Goal: Complete application form

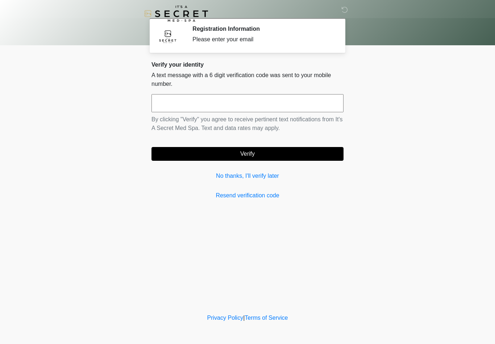
click at [200, 107] on input "text" at bounding box center [247, 103] width 192 height 18
type input "******"
click at [307, 152] on button "Verify" at bounding box center [247, 154] width 192 height 14
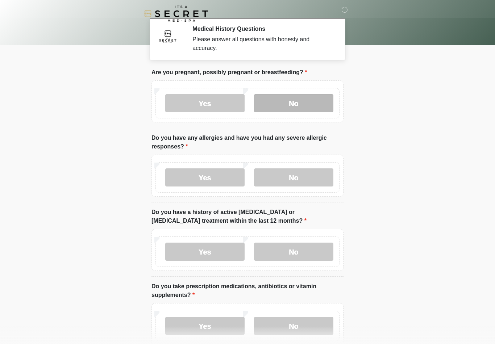
click at [304, 109] on label "No" at bounding box center [293, 103] width 79 height 18
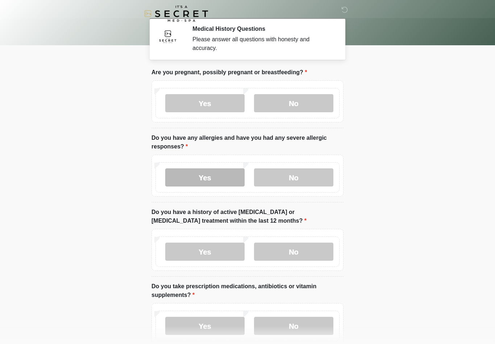
click at [203, 178] on label "Yes" at bounding box center [204, 177] width 79 height 18
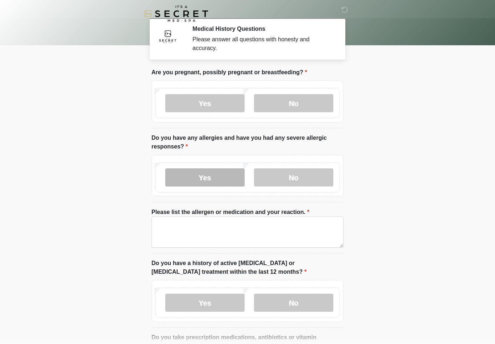
click at [0, 0] on html "‎ ‎ Medical History Questions Please answer all questions with honesty and accu…" at bounding box center [247, 172] width 495 height 344
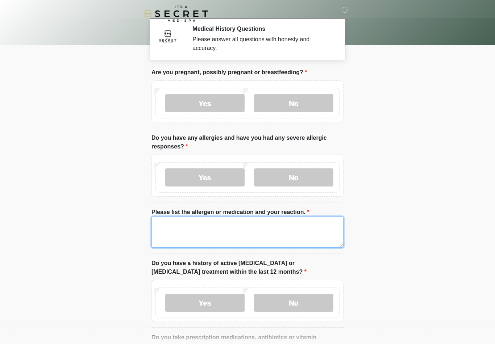
click at [176, 231] on textarea "Please list the allergen or medication and your reaction." at bounding box center [247, 231] width 192 height 31
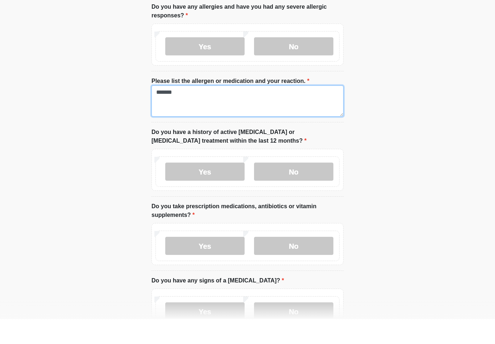
scroll to position [107, 0]
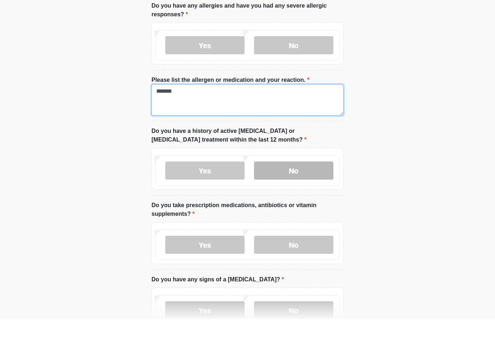
type textarea "*******"
click at [302, 186] on label "No" at bounding box center [293, 195] width 79 height 18
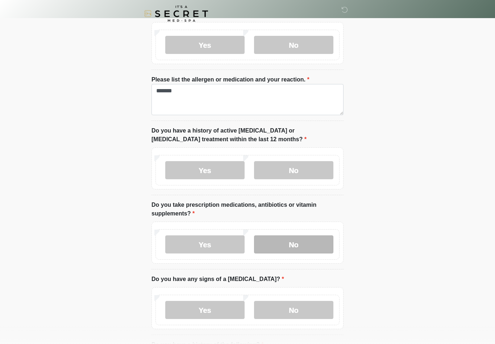
click at [294, 236] on label "No" at bounding box center [293, 244] width 79 height 18
click at [214, 247] on label "Yes" at bounding box center [204, 244] width 79 height 18
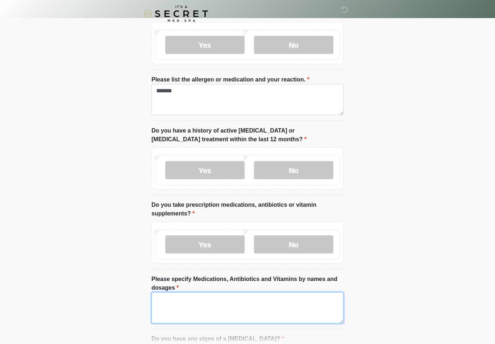
click at [218, 295] on textarea "Please specify Medications, Antibiotics and Vitamins by names and dosages" at bounding box center [247, 307] width 192 height 31
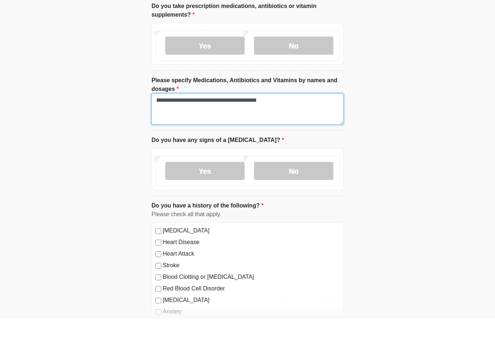
scroll to position [315, 0]
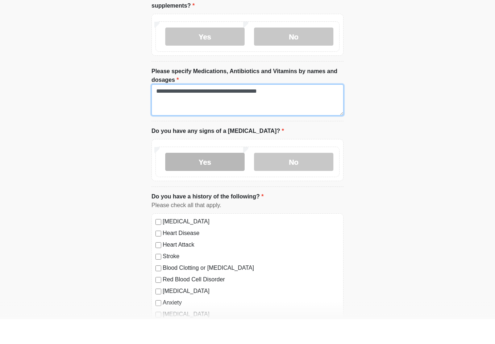
type textarea "**********"
click at [214, 178] on label "Yes" at bounding box center [204, 187] width 79 height 18
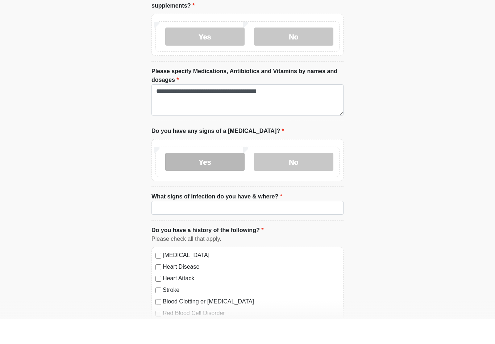
scroll to position [340, 0]
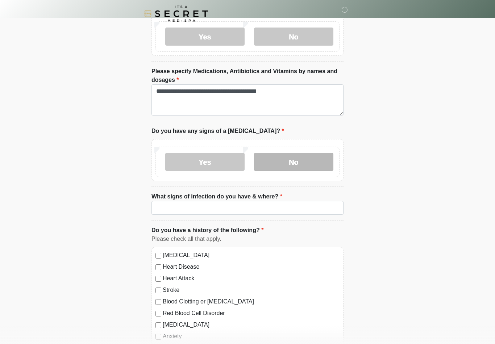
click at [304, 164] on label "No" at bounding box center [293, 162] width 79 height 18
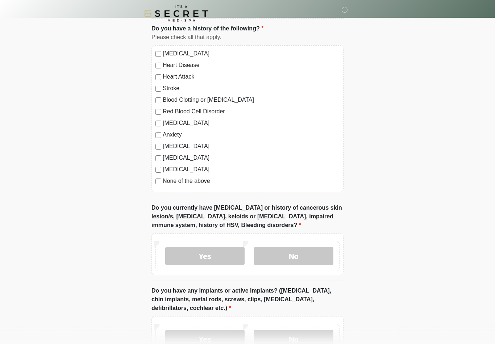
scroll to position [508, 0]
click at [206, 184] on label "None of the above" at bounding box center [251, 181] width 177 height 9
click at [300, 253] on label "No" at bounding box center [293, 257] width 79 height 18
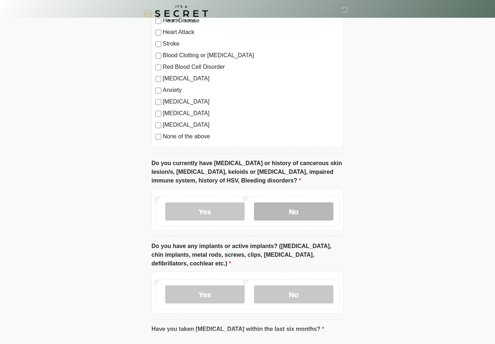
scroll to position [639, 0]
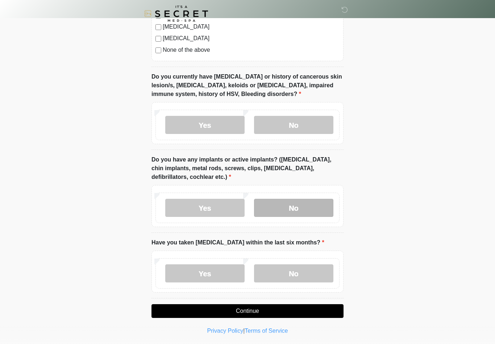
click at [303, 210] on label "No" at bounding box center [293, 208] width 79 height 18
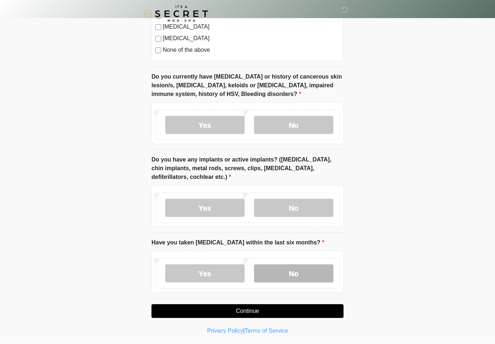
click at [311, 270] on label "No" at bounding box center [293, 273] width 79 height 18
click at [310, 311] on button "Continue" at bounding box center [247, 311] width 192 height 14
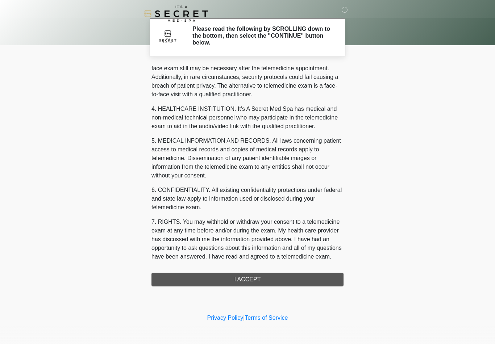
scroll to position [165, 0]
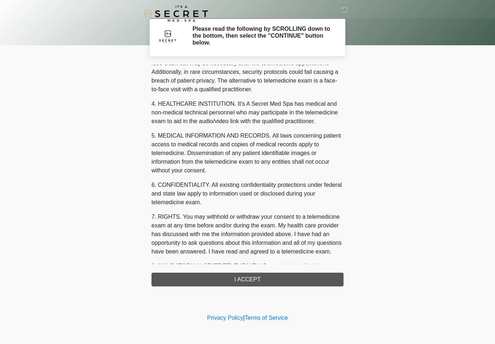
click at [306, 281] on div "1. PURPOSE. The purpose of this form is to obtain your consent for a telemedici…" at bounding box center [247, 176] width 192 height 222
click at [315, 287] on div "‎ ‎ Please read the following by SCROLLING down to the bottom, then select the …" at bounding box center [247, 156] width 217 height 298
click at [258, 276] on div "1. PURPOSE. The purpose of this form is to obtain your consent for a telemedici…" at bounding box center [247, 176] width 192 height 222
click at [247, 276] on div "1. PURPOSE. The purpose of this form is to obtain your consent for a telemedici…" at bounding box center [247, 176] width 192 height 222
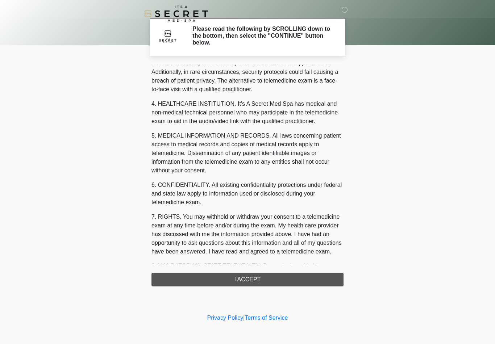
click at [256, 284] on div "1. PURPOSE. The purpose of this form is to obtain your consent for a telemedici…" at bounding box center [247, 176] width 192 height 222
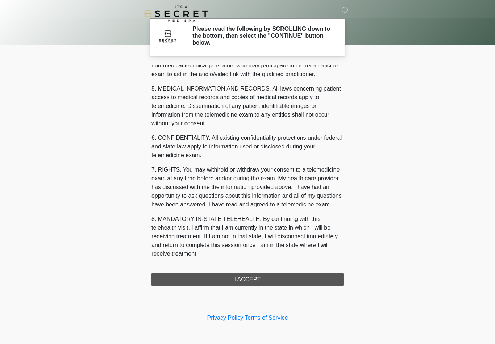
scroll to position [221, 0]
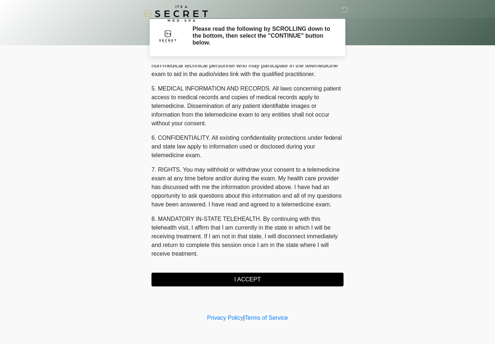
click at [285, 278] on button "I ACCEPT" at bounding box center [247, 280] width 192 height 14
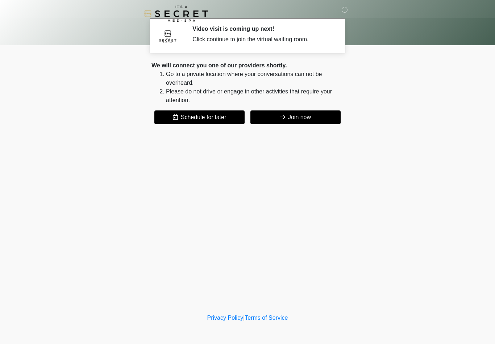
click at [311, 116] on button "Join now" at bounding box center [295, 117] width 90 height 14
click at [306, 112] on button "Join now" at bounding box center [295, 117] width 90 height 14
